Goal: Task Accomplishment & Management: Use online tool/utility

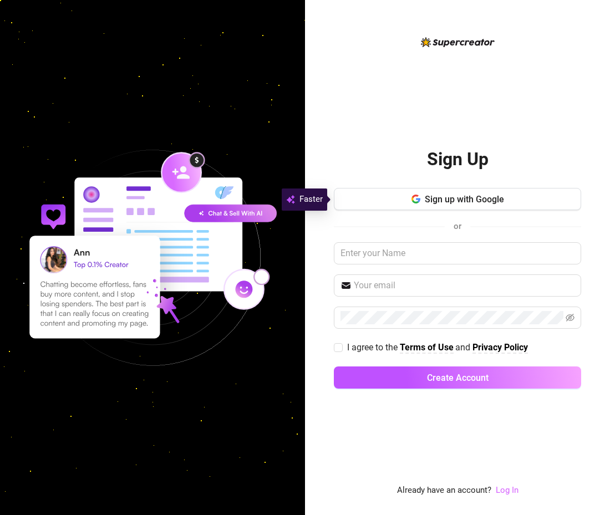
click at [502, 493] on link "Log In" at bounding box center [506, 490] width 23 height 10
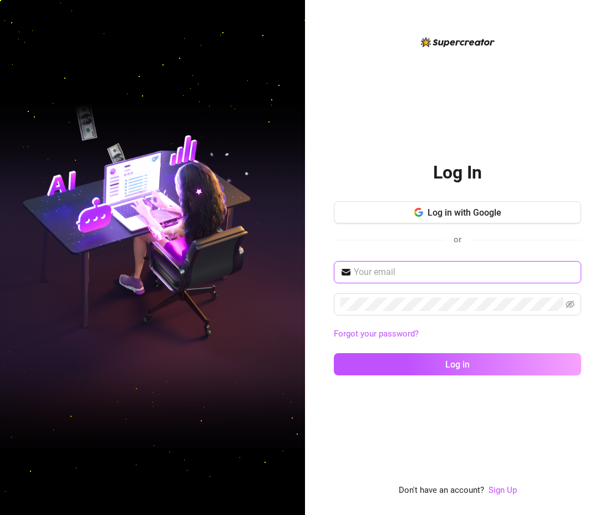
click at [380, 273] on input "text" at bounding box center [464, 271] width 221 height 13
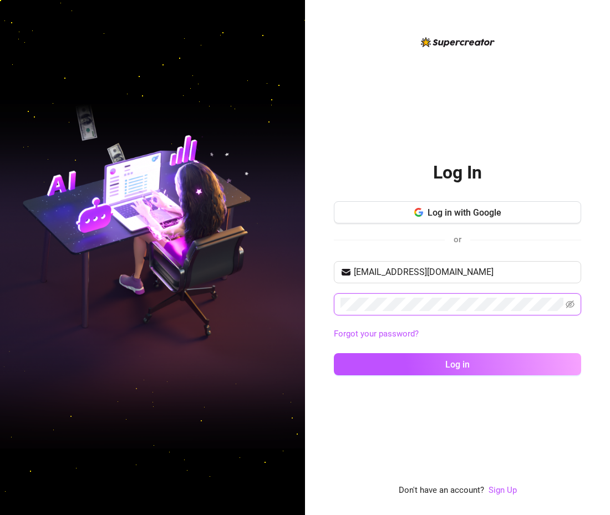
click at [334, 353] on button "Log in" at bounding box center [457, 364] width 247 height 22
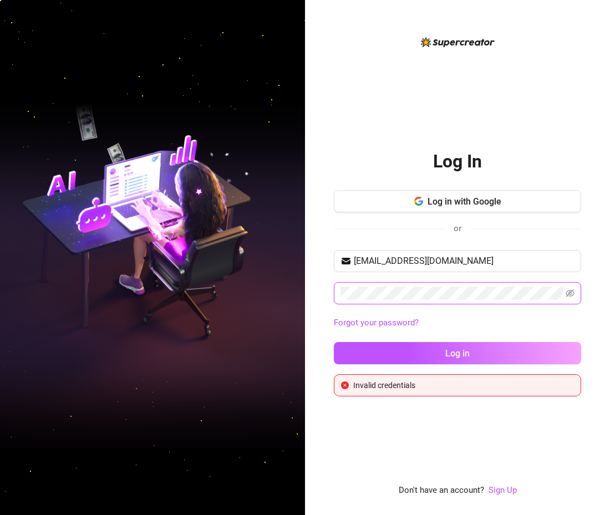
click at [320, 296] on div "Log In Log in with Google or [EMAIL_ADDRESS][DOMAIN_NAME] Forgot your password?…" at bounding box center [457, 257] width 305 height 515
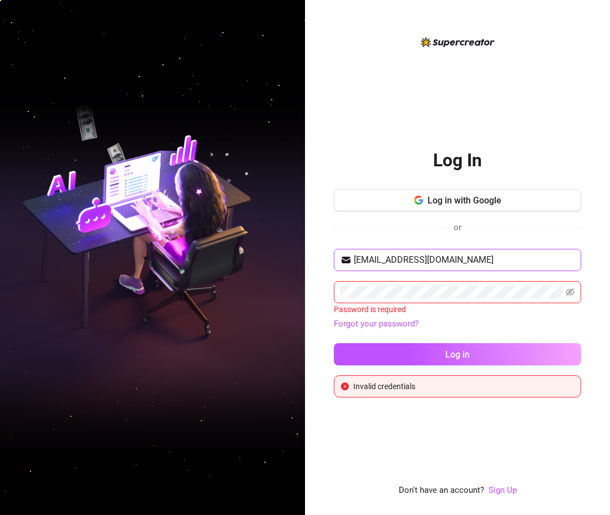
drag, startPoint x: 462, startPoint y: 257, endPoint x: 249, endPoint y: 257, distance: 212.8
click at [249, 257] on div "Log In Log in with Google or [EMAIL_ADDRESS][DOMAIN_NAME] Password is required …" at bounding box center [305, 257] width 610 height 515
type input "[EMAIL_ADDRESS][DOMAIN_NAME]"
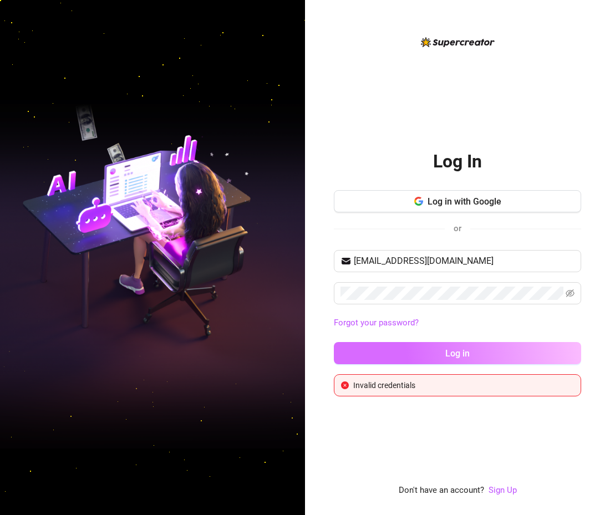
click at [416, 344] on button "Log in" at bounding box center [457, 353] width 247 height 22
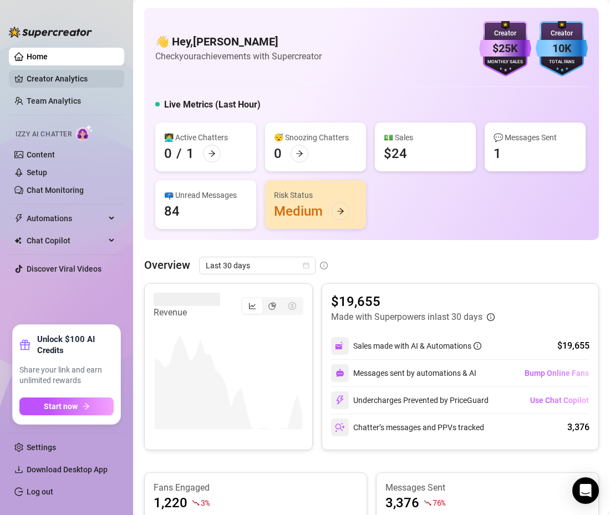
click at [48, 80] on link "Creator Analytics" at bounding box center [71, 79] width 89 height 18
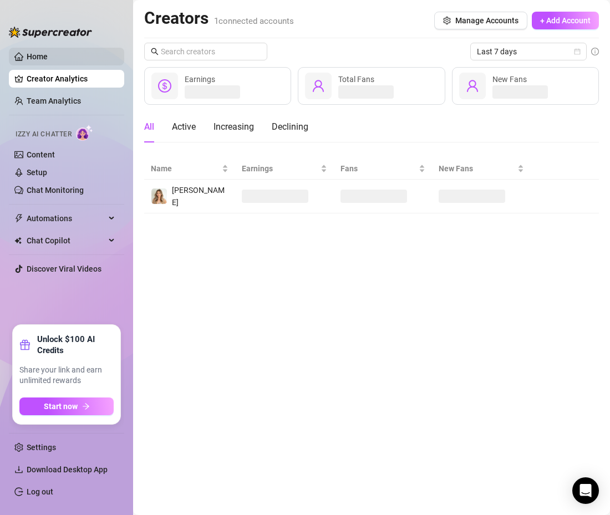
click at [48, 57] on link "Home" at bounding box center [37, 56] width 21 height 9
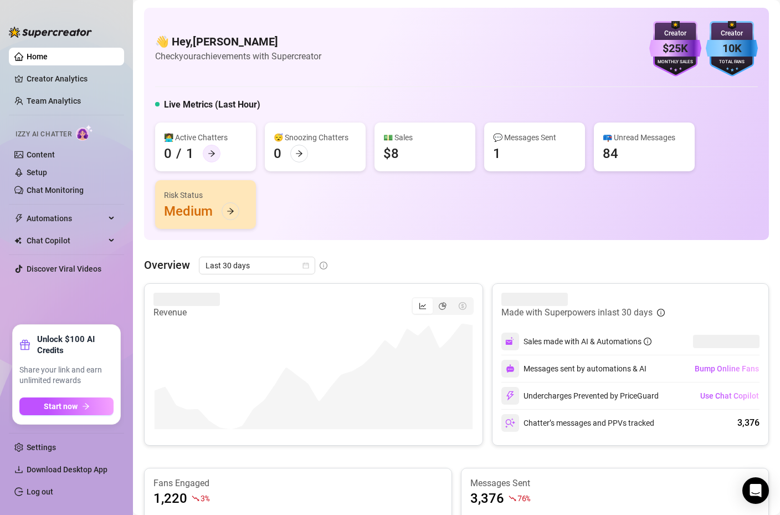
click at [213, 152] on icon "arrow-right" at bounding box center [212, 154] width 8 height 8
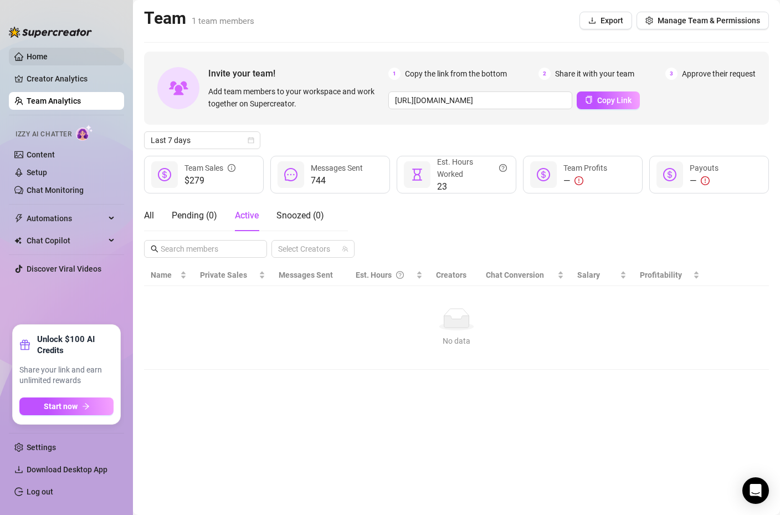
click at [33, 53] on link "Home" at bounding box center [37, 56] width 21 height 9
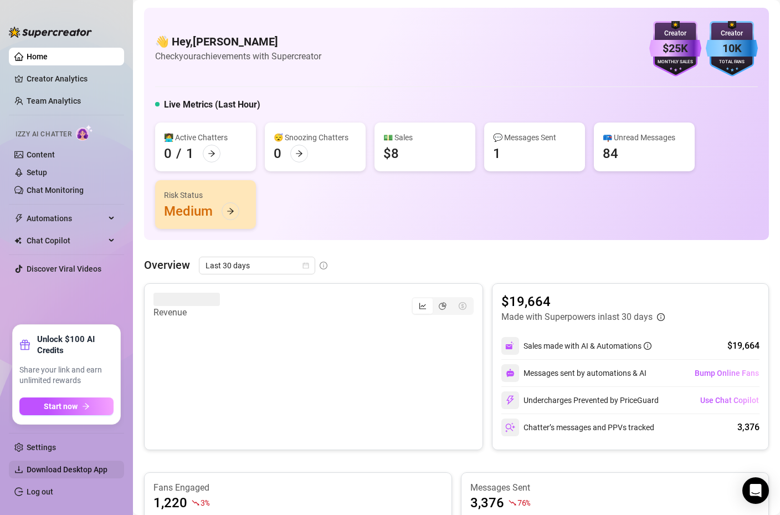
click at [90, 469] on span "Download Desktop App" at bounding box center [67, 469] width 81 height 9
